Goal: Transaction & Acquisition: Purchase product/service

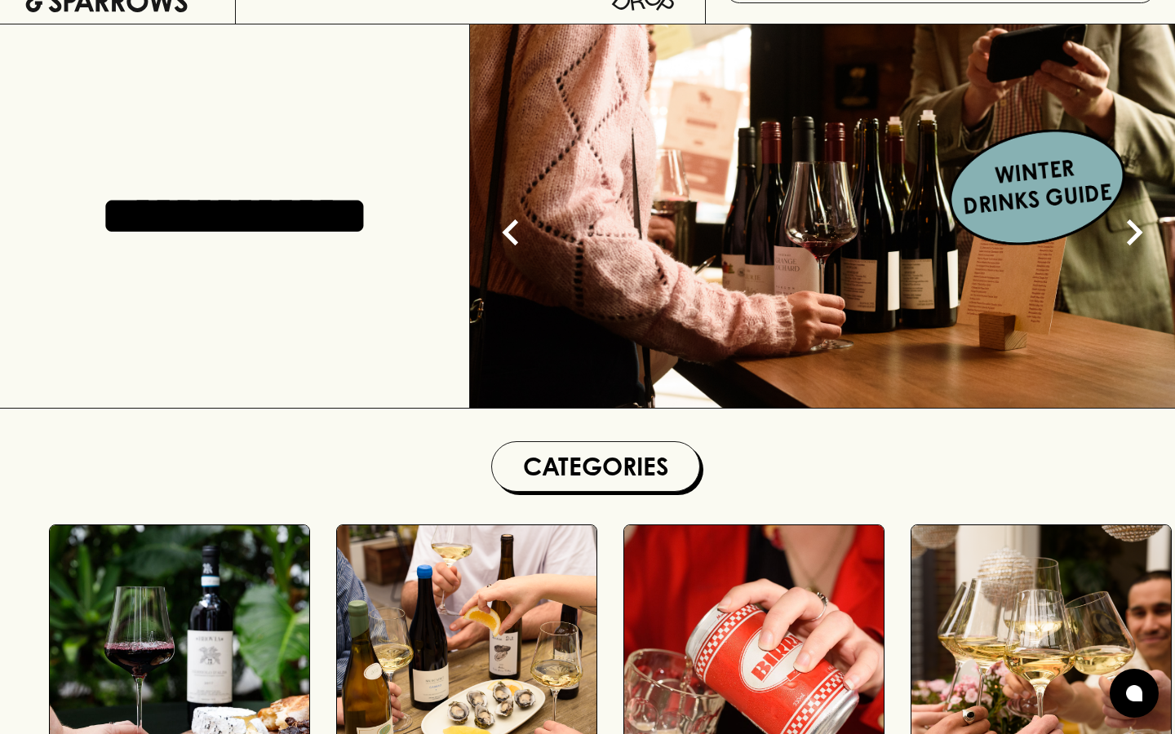
scroll to position [105, 0]
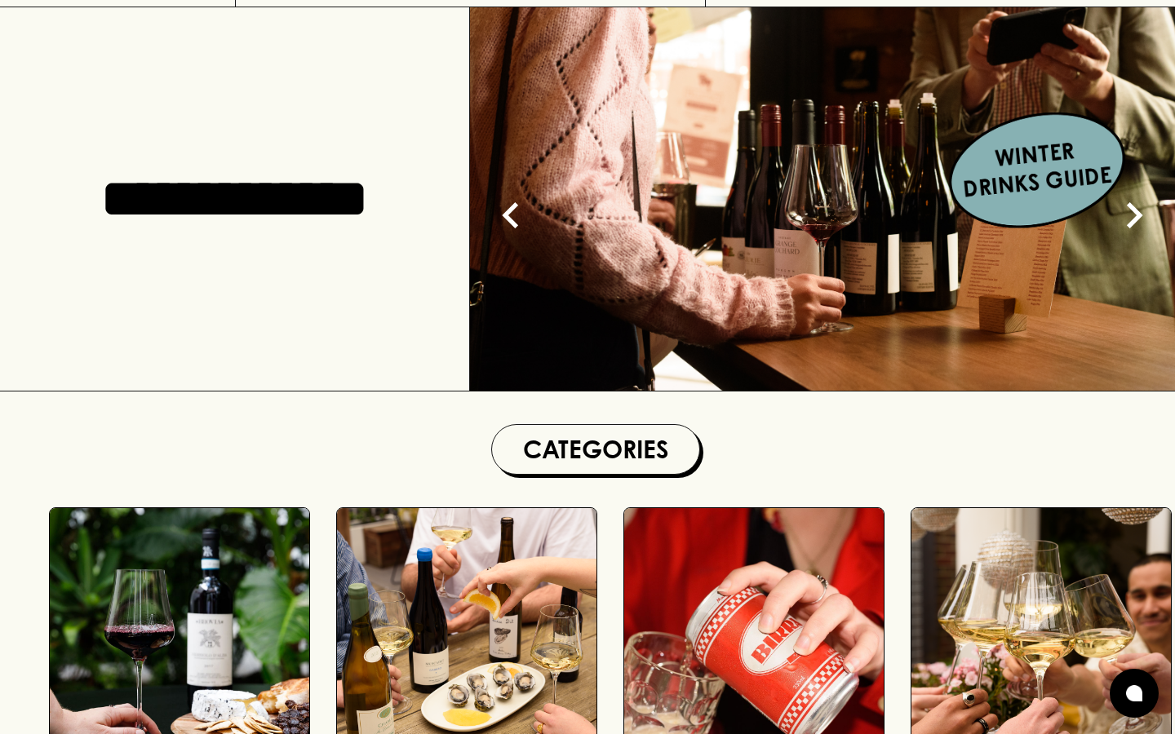
click at [471, 414] on div "Categories RED WINE WHITE WINE BEER BUBBLES PINK / ORANGE SPIRITS GIFTS SNACKS" at bounding box center [587, 614] width 1175 height 444
click at [635, 250] on img at bounding box center [822, 198] width 705 height 383
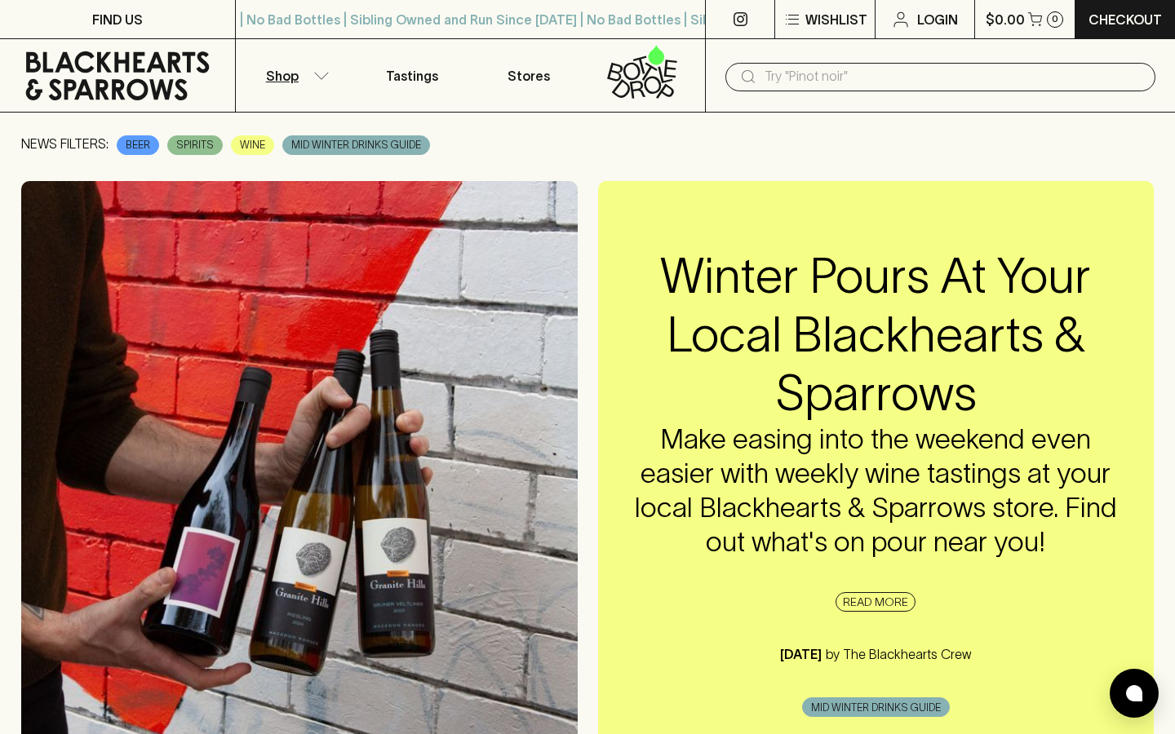
click at [320, 74] on icon "button" at bounding box center [321, 76] width 16 height 8
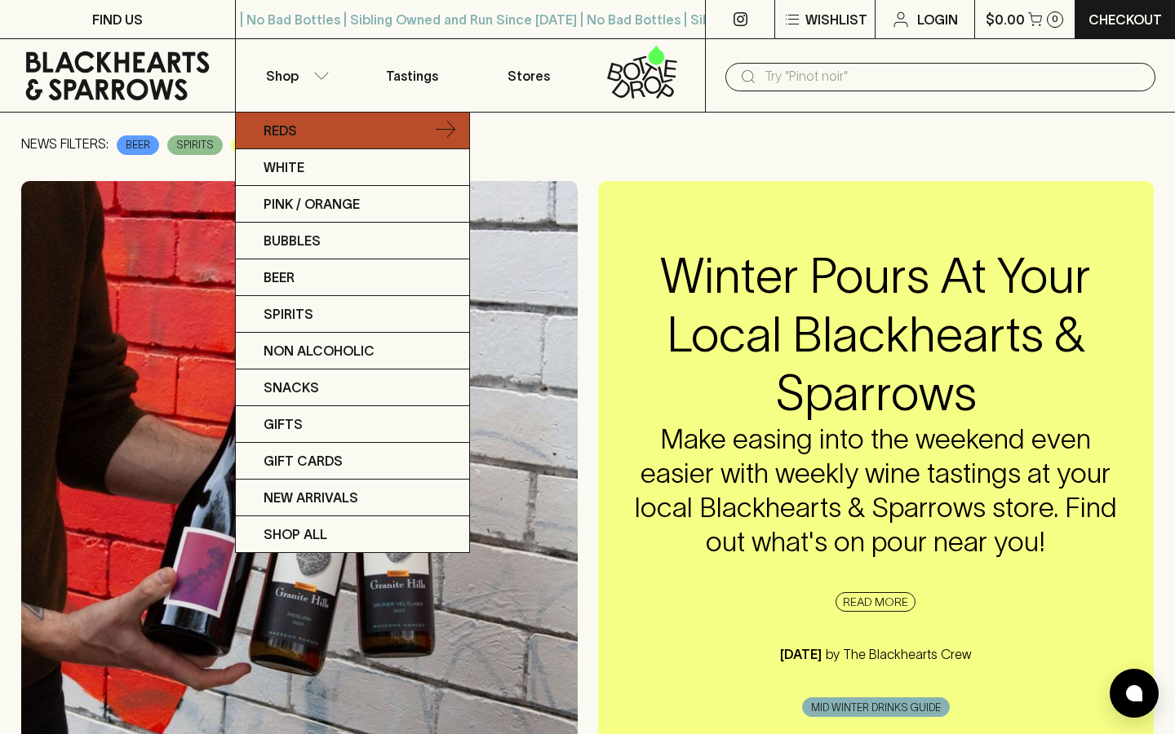
click at [294, 119] on link "Reds" at bounding box center [352, 131] width 233 height 37
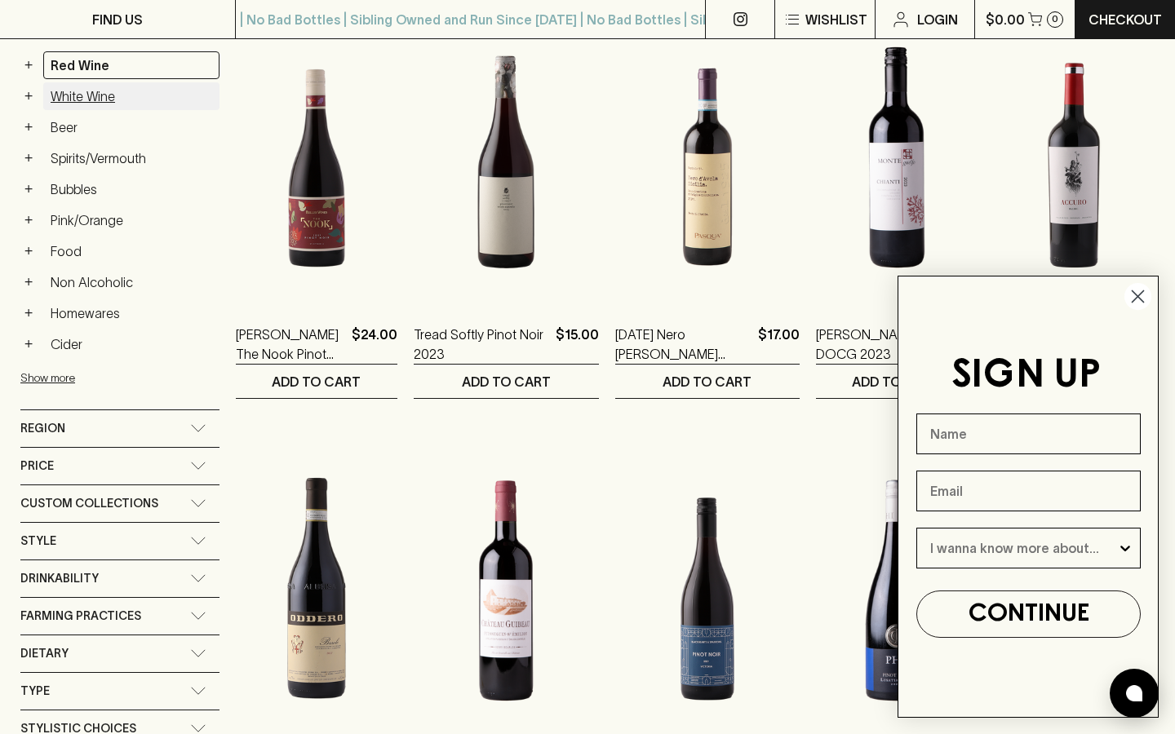
scroll to position [316, 0]
